Goal: Information Seeking & Learning: Learn about a topic

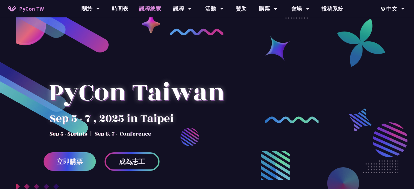
click at [147, 11] on link "議程總覽" at bounding box center [150, 8] width 33 height 17
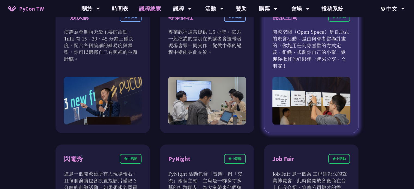
scroll to position [353, 0]
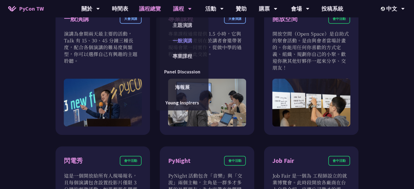
click at [184, 36] on link "一般演講" at bounding box center [182, 40] width 52 height 13
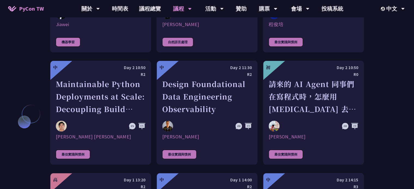
scroll to position [1332, 0]
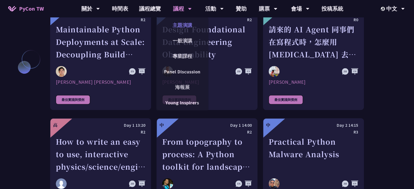
click at [184, 27] on link "主題演講" at bounding box center [182, 25] width 52 height 13
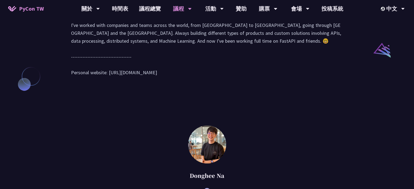
scroll to position [571, 0]
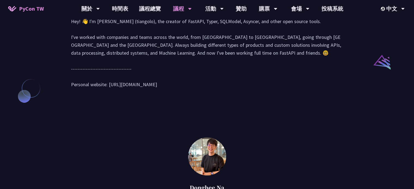
click at [111, 11] on li "演講" at bounding box center [113, 3] width 30 height 15
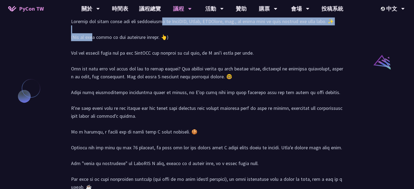
drag, startPoint x: 109, startPoint y: 77, endPoint x: 311, endPoint y: 77, distance: 202.0
click at [311, 77] on div at bounding box center [207, 126] width 272 height 218
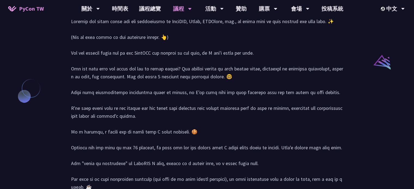
click at [225, 100] on div at bounding box center [207, 126] width 272 height 218
drag, startPoint x: 73, startPoint y: 91, endPoint x: 155, endPoint y: 91, distance: 82.7
click at [155, 91] on div at bounding box center [207, 126] width 272 height 218
click at [152, 81] on div at bounding box center [152, 81] width 0 height 0
click at [149, 86] on div at bounding box center [207, 126] width 272 height 218
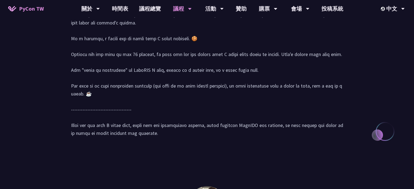
scroll to position [680, 0]
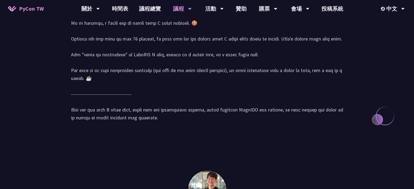
click at [114, 94] on div at bounding box center [207, 18] width 272 height 218
click at [170, 68] on div at bounding box center [207, 18] width 272 height 218
click at [91, 77] on div at bounding box center [207, 18] width 272 height 218
